Goal: Communication & Community: Answer question/provide support

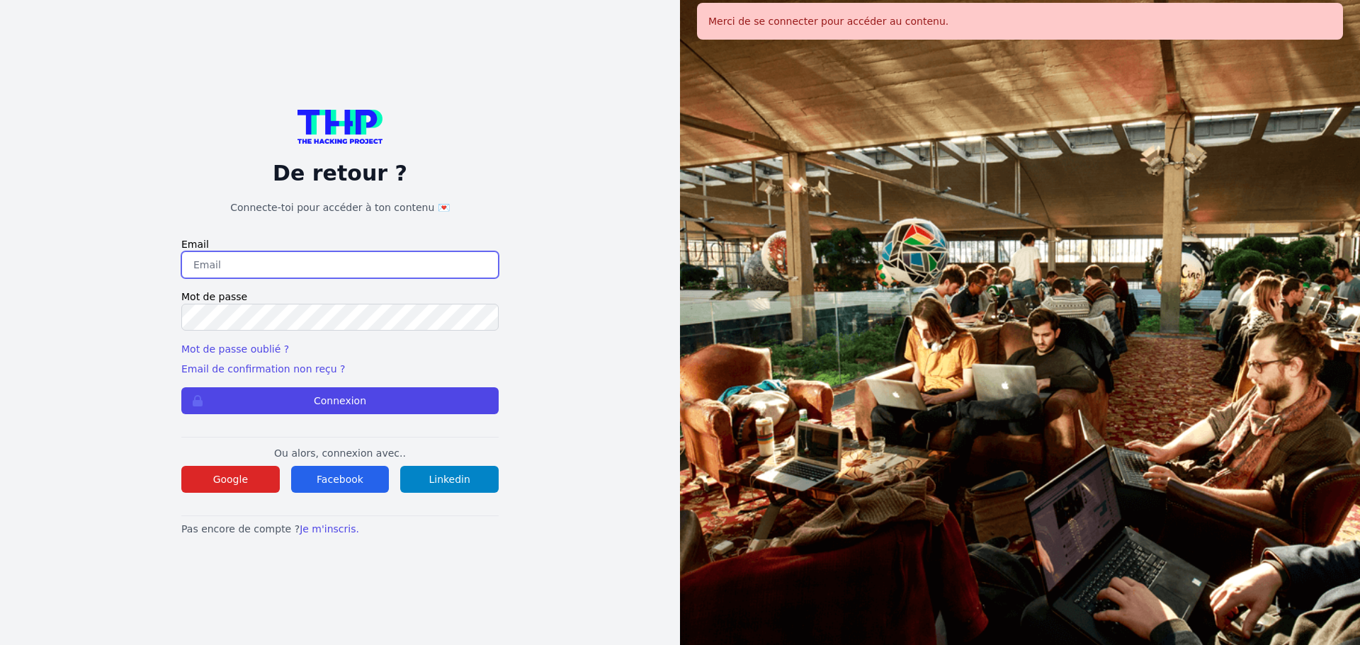
click at [336, 263] on input "email" at bounding box center [339, 264] width 317 height 27
type input "[EMAIL_ADDRESS][DOMAIN_NAME]"
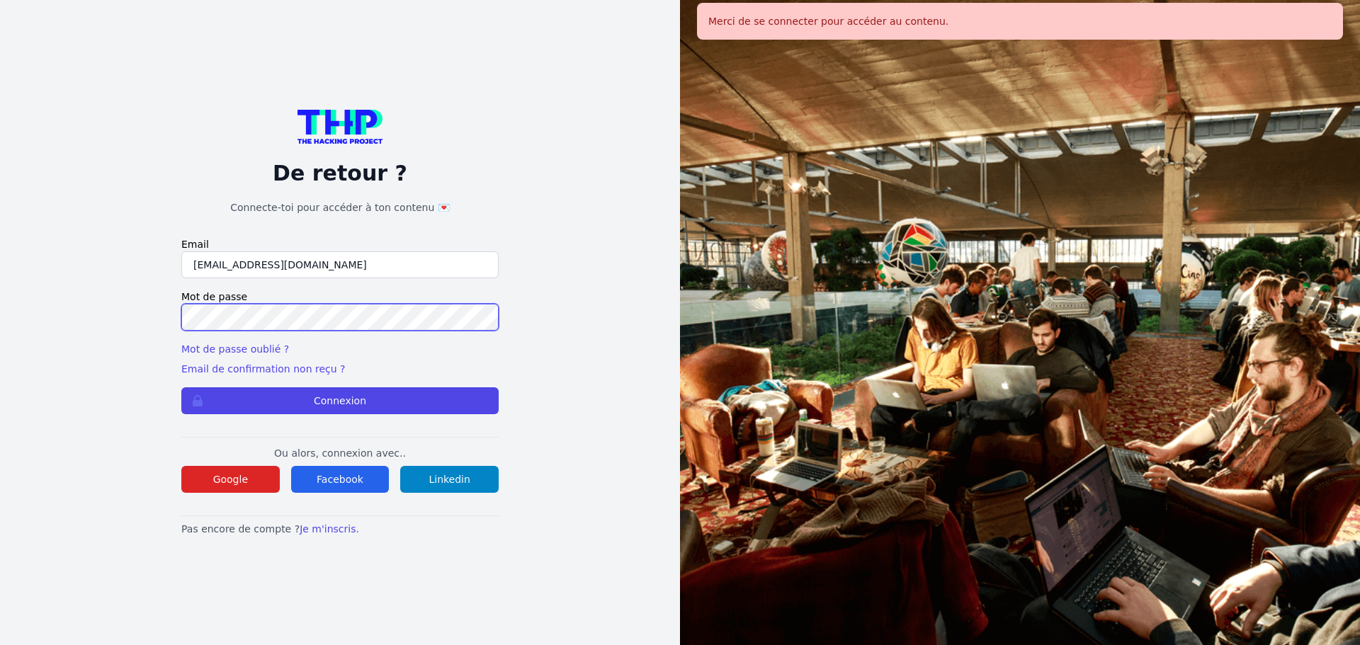
click at [181, 387] on button "Connexion" at bounding box center [339, 400] width 317 height 27
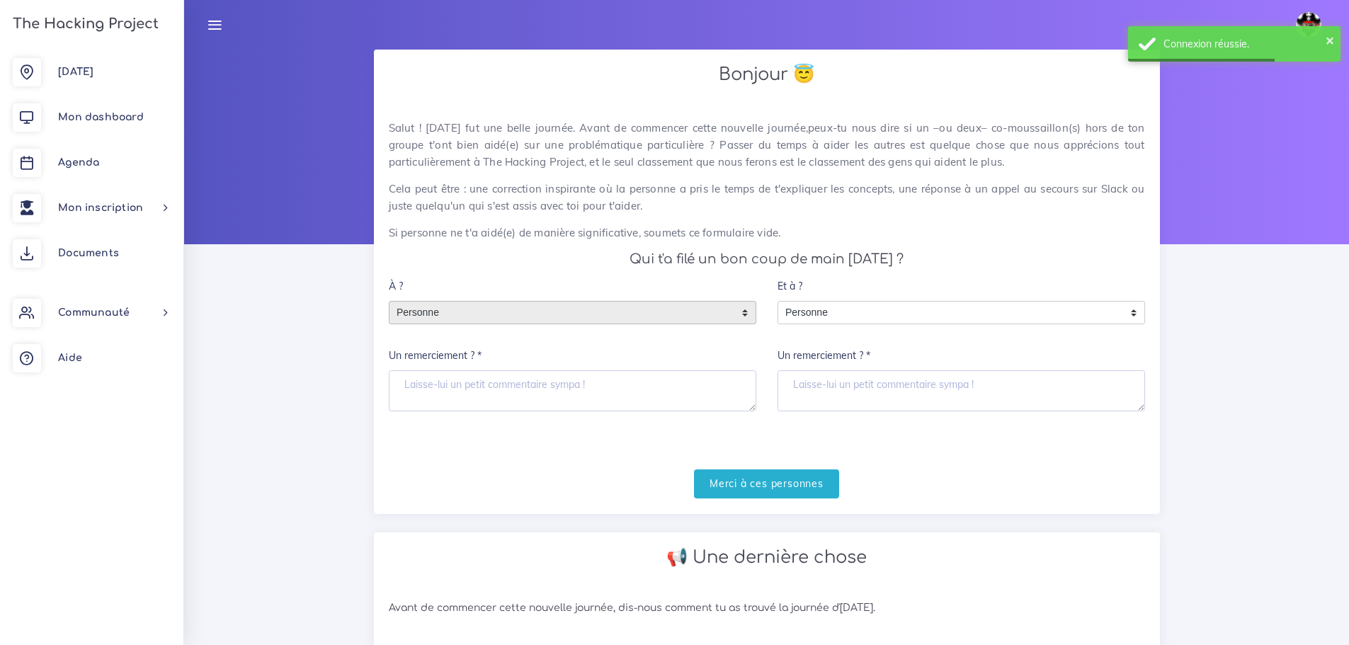
click at [458, 311] on span "Personne" at bounding box center [562, 313] width 345 height 23
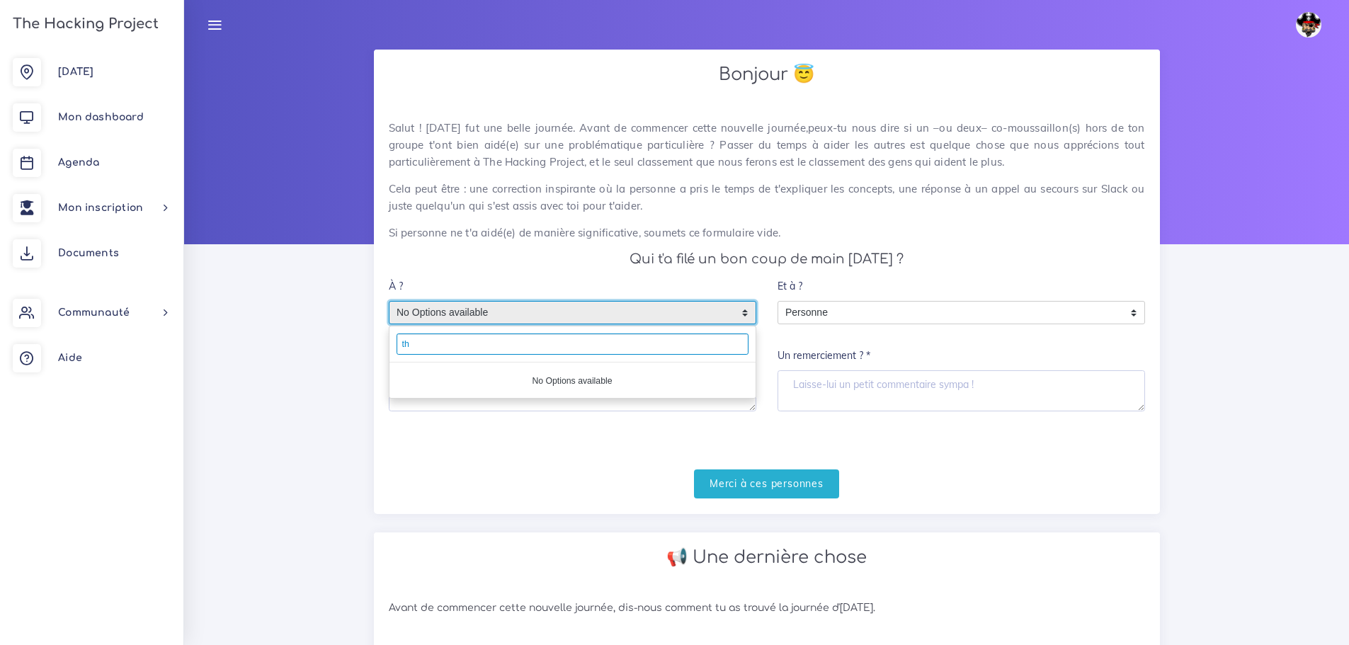
type input "t"
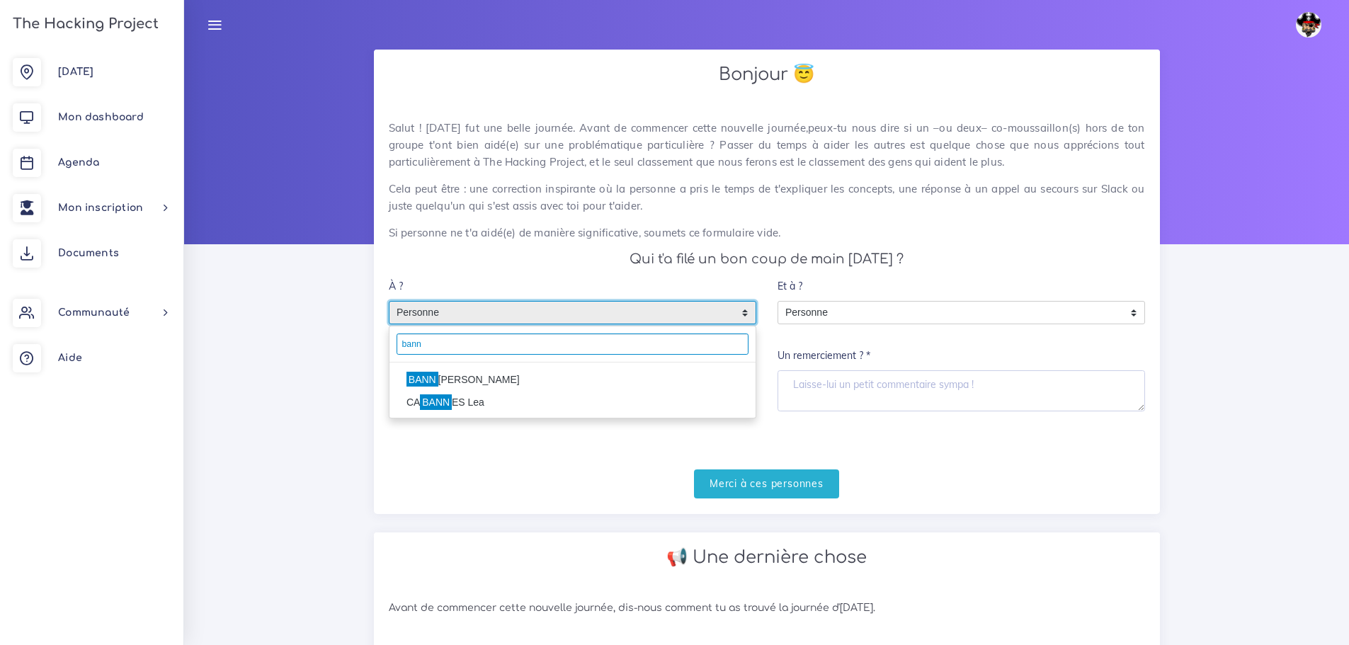
type input "bann"
click at [530, 263] on h4 "Qui t'a filé un bon coup de main hier ?" at bounding box center [767, 259] width 756 height 16
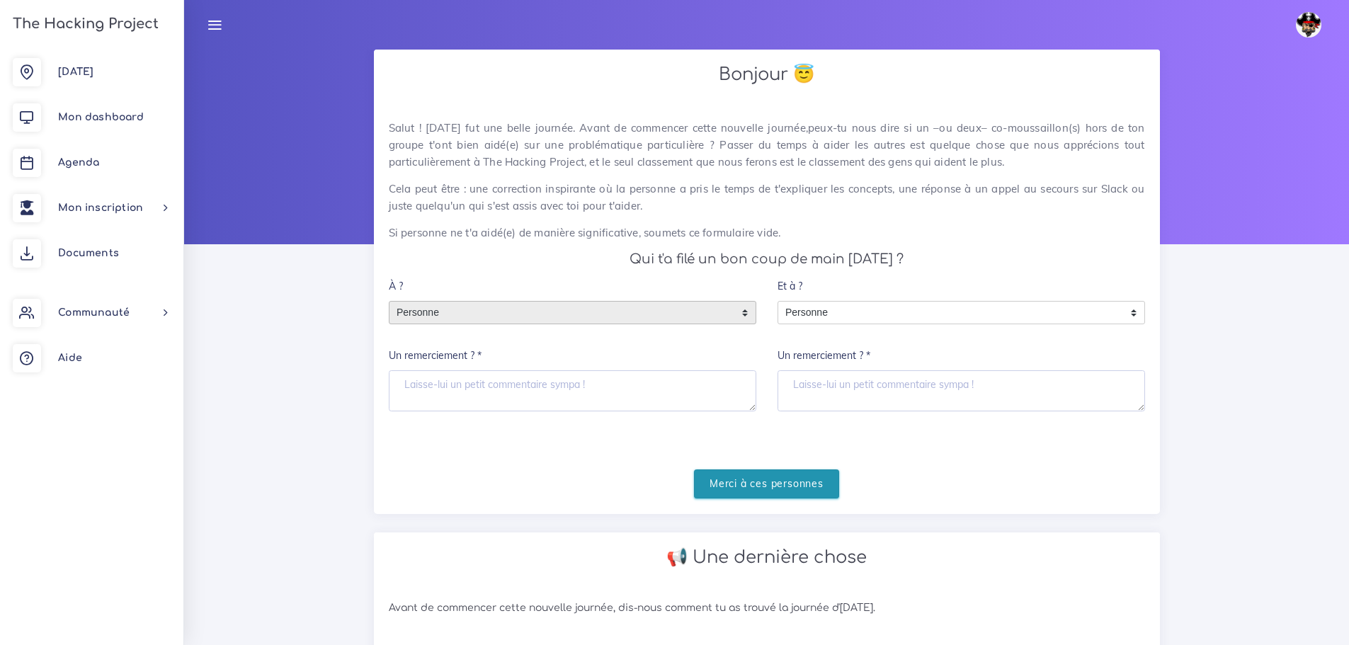
click at [763, 487] on input "Merci à ces personnes" at bounding box center [766, 484] width 145 height 29
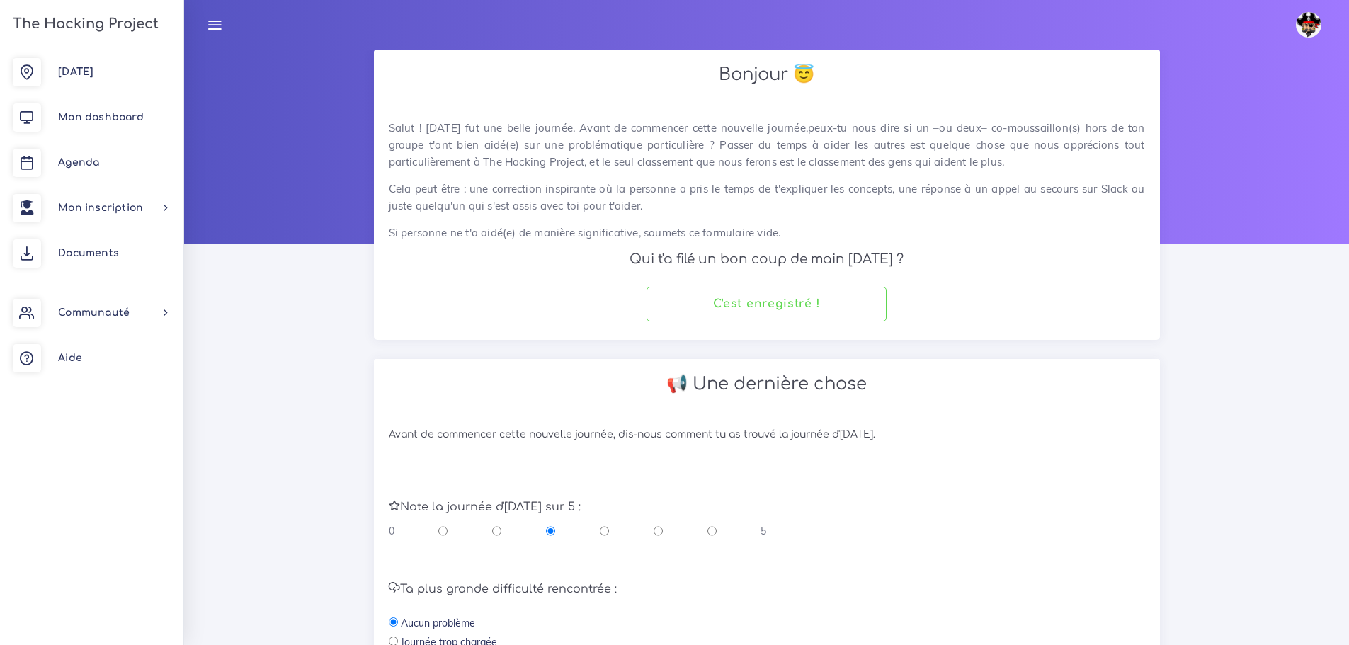
click at [662, 529] on input "radio" at bounding box center [658, 531] width 9 height 14
radio input "true"
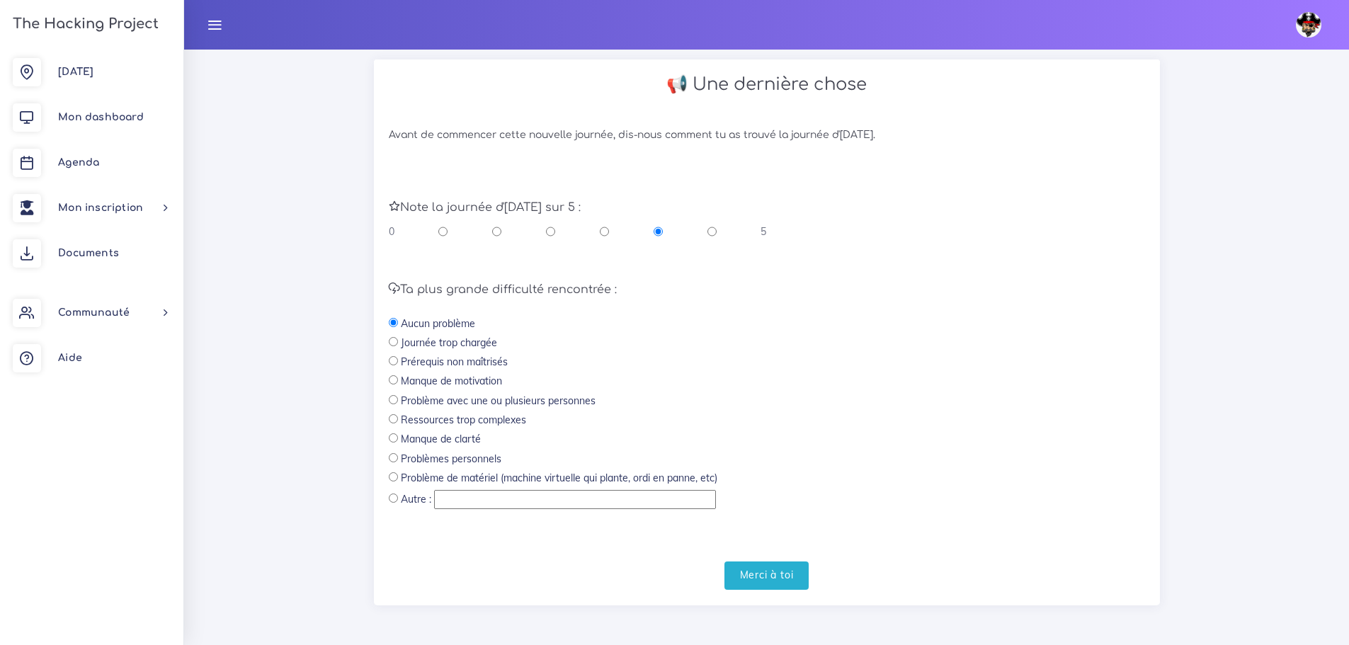
scroll to position [300, 0]
click at [754, 567] on input "Merci à toi" at bounding box center [767, 575] width 85 height 29
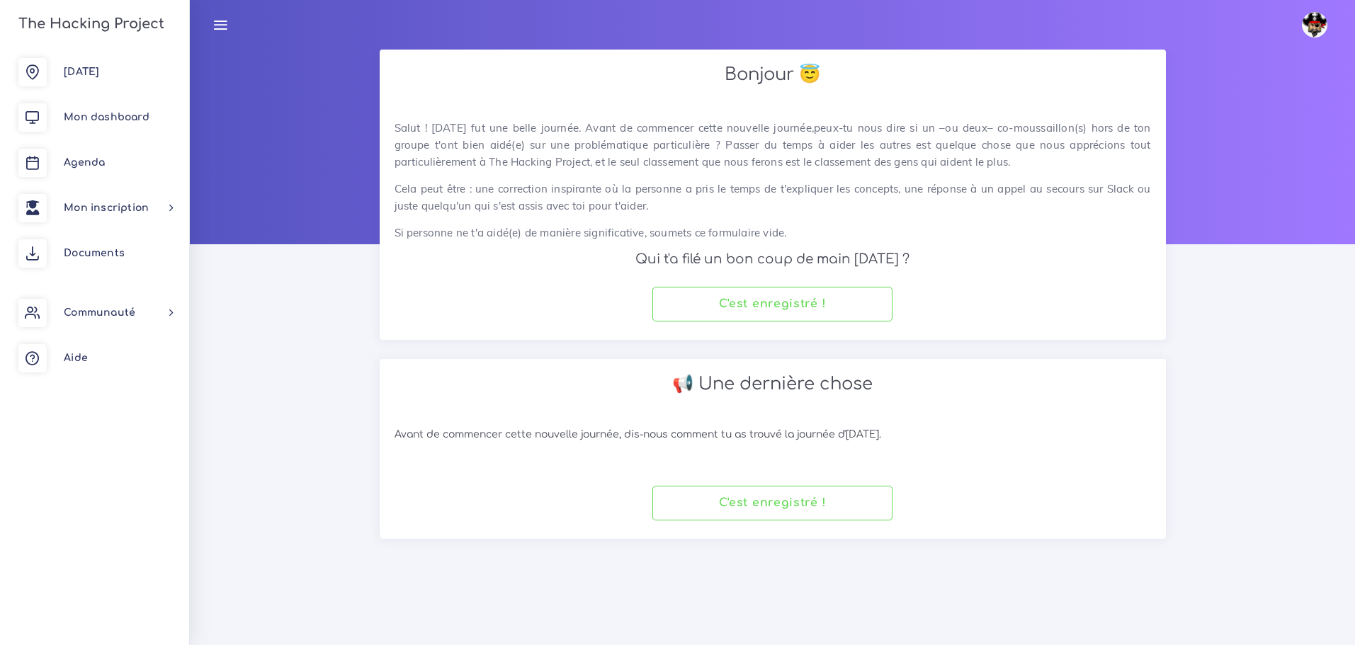
scroll to position [0, 0]
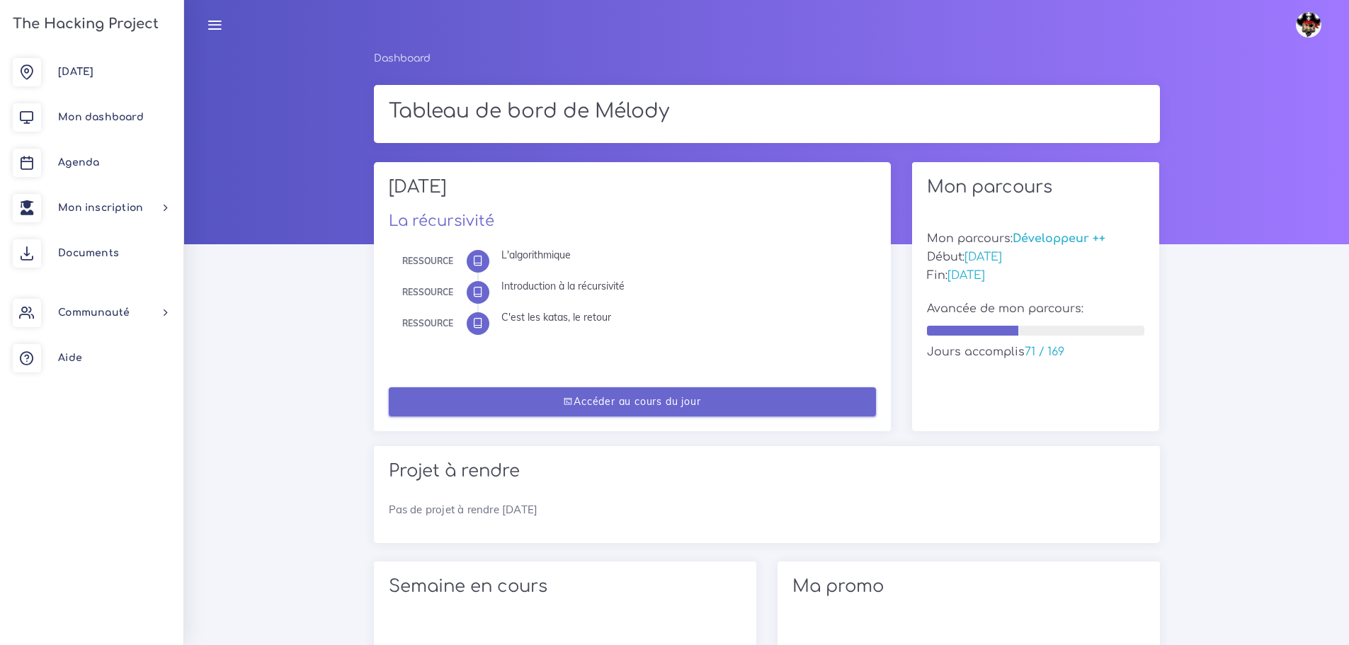
click at [723, 395] on link "Accéder au cours du jour" at bounding box center [632, 401] width 487 height 29
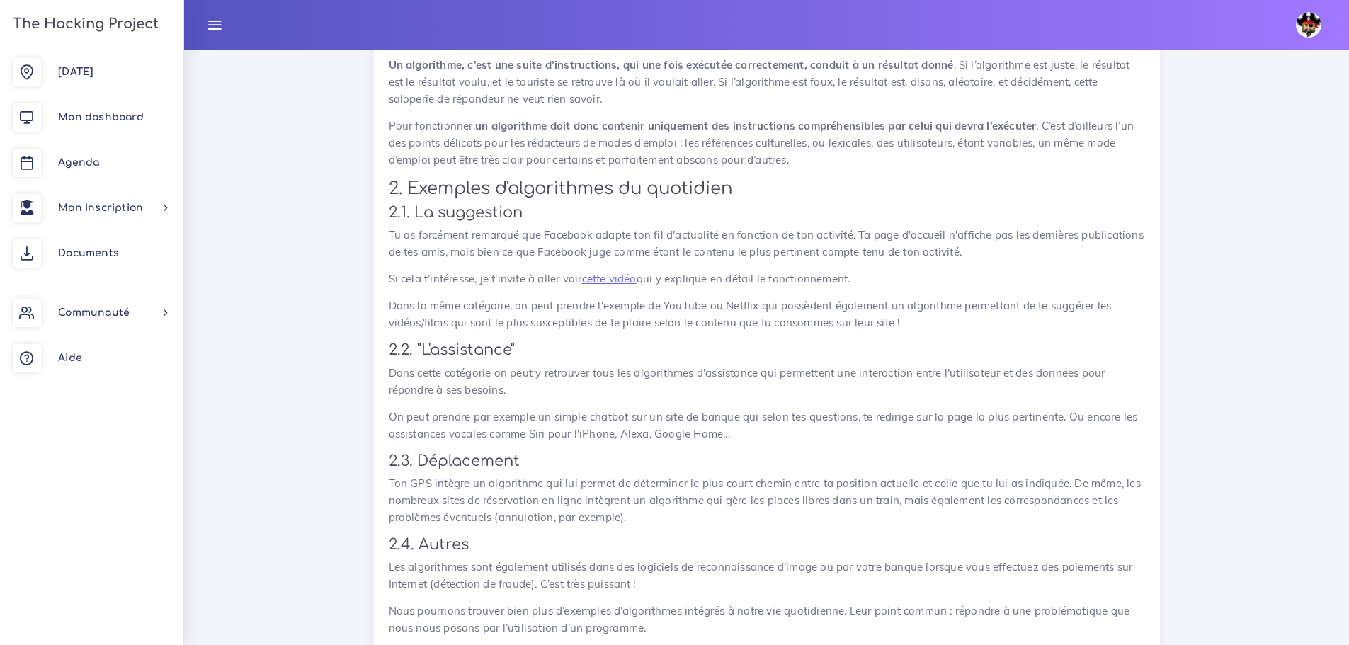
scroll to position [850, 0]
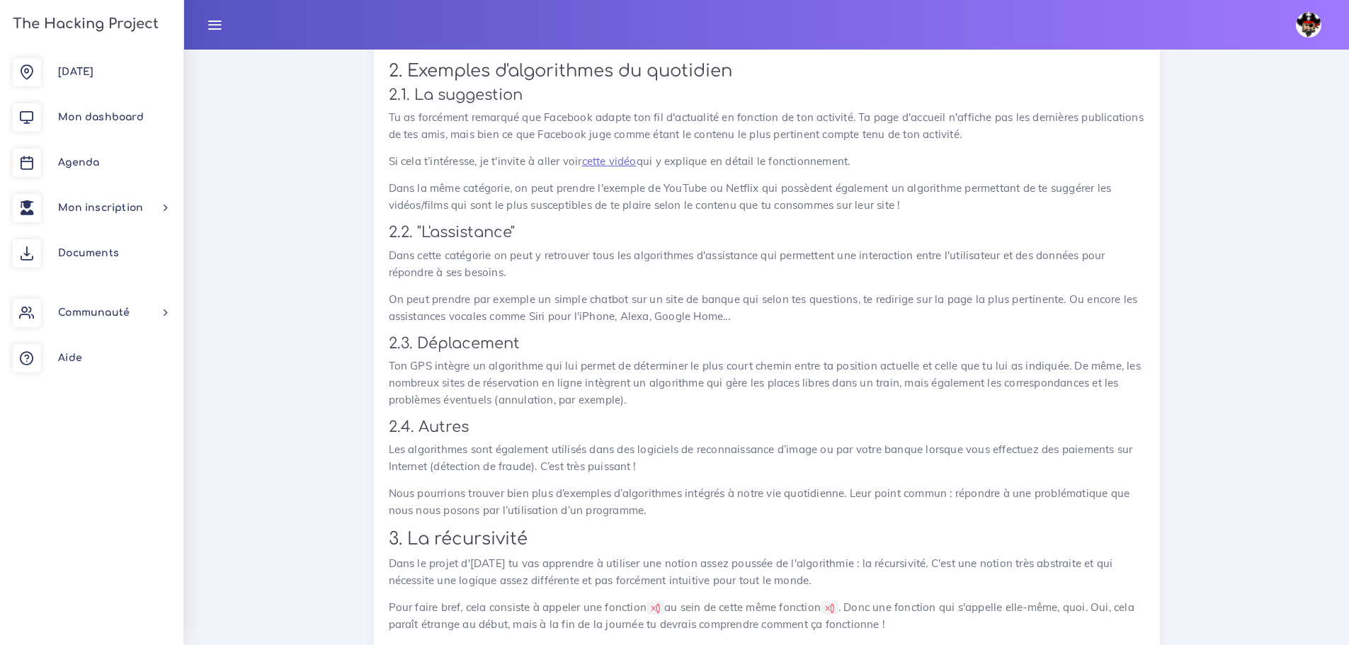
scroll to position [921, 0]
